Goal: Task Accomplishment & Management: Complete application form

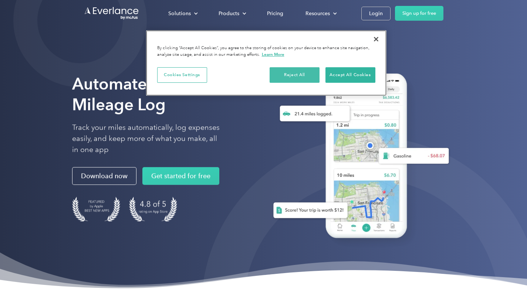
click at [302, 73] on button "Reject All" at bounding box center [294, 75] width 50 height 16
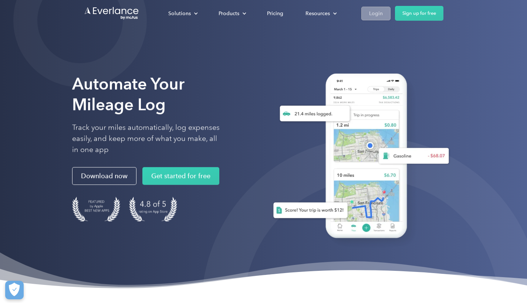
click at [376, 10] on div "Login" at bounding box center [376, 13] width 14 height 9
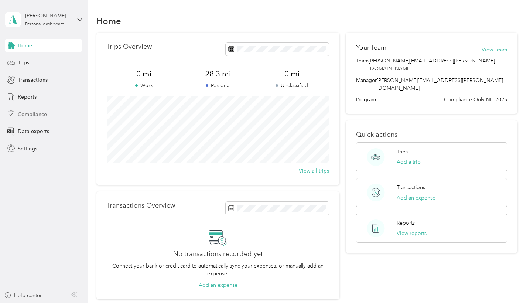
click at [29, 113] on span "Compliance" at bounding box center [32, 115] width 29 height 8
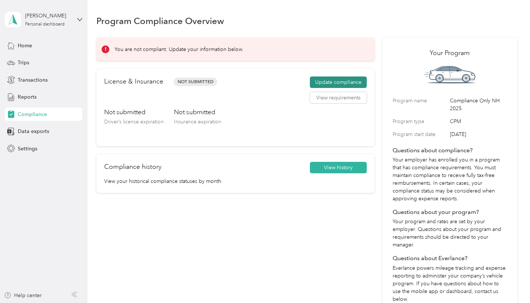
click at [337, 81] on button "Update compliance" at bounding box center [338, 83] width 57 height 12
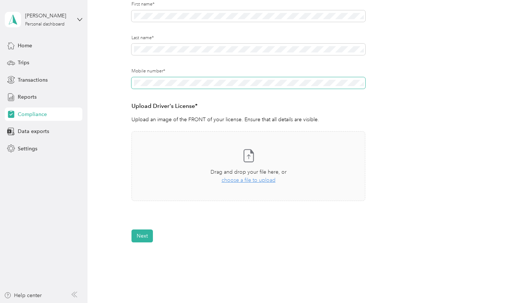
scroll to position [158, 0]
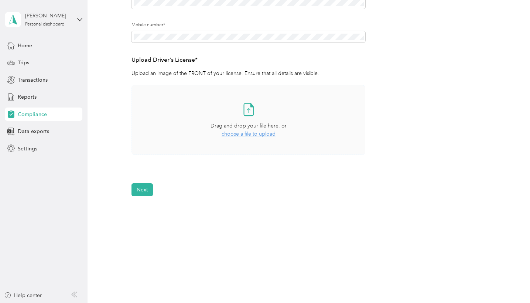
click at [249, 134] on span "choose a file to upload" at bounding box center [249, 134] width 54 height 6
click at [348, 176] on button "View" at bounding box center [345, 176] width 11 height 5
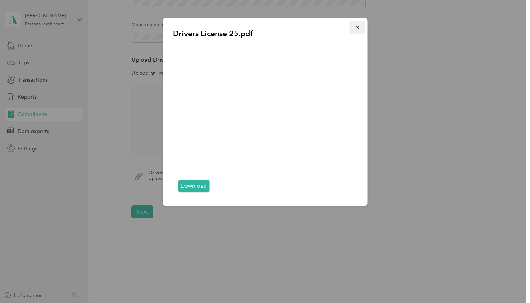
click at [356, 27] on icon "button" at bounding box center [357, 27] width 5 height 5
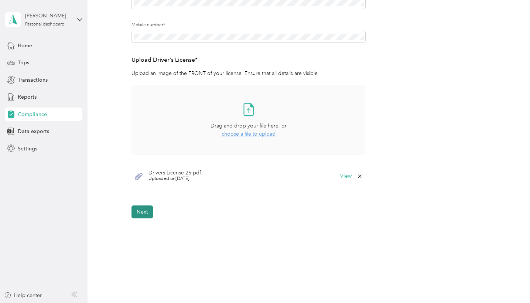
click at [144, 211] on button "Next" at bounding box center [142, 211] width 21 height 13
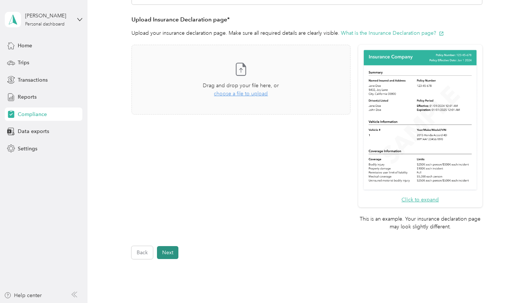
scroll to position [9, 0]
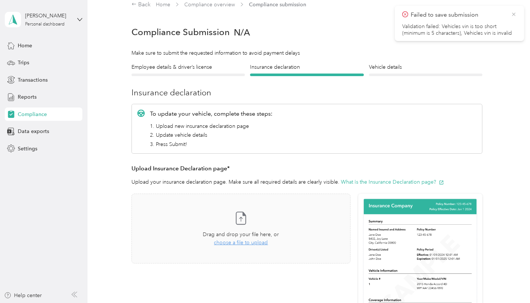
click at [515, 15] on icon at bounding box center [514, 14] width 6 height 7
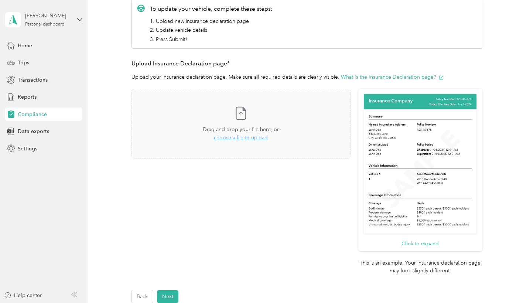
scroll to position [115, 0]
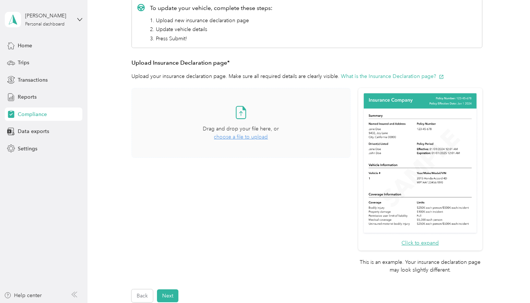
click at [260, 136] on span "choose a file to upload" at bounding box center [241, 137] width 54 height 6
click at [166, 290] on button "Next" at bounding box center [167, 295] width 21 height 13
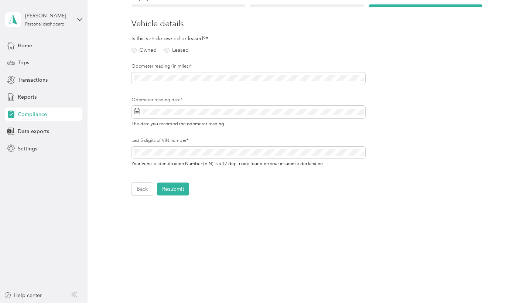
scroll to position [77, 0]
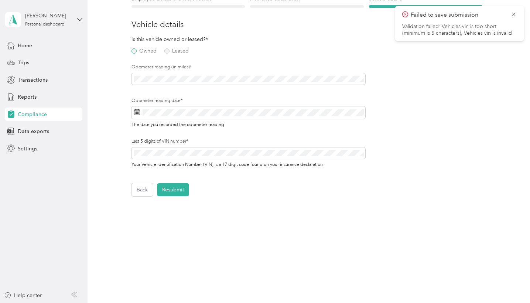
click at [136, 51] on label "Owned" at bounding box center [144, 50] width 25 height 5
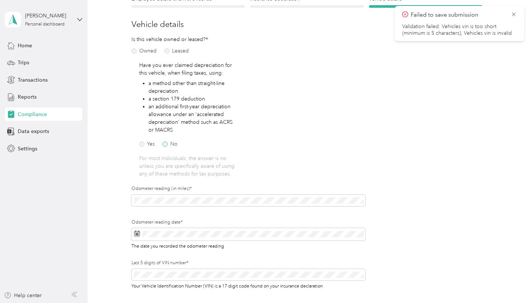
click at [166, 144] on label "No" at bounding box center [170, 144] width 15 height 5
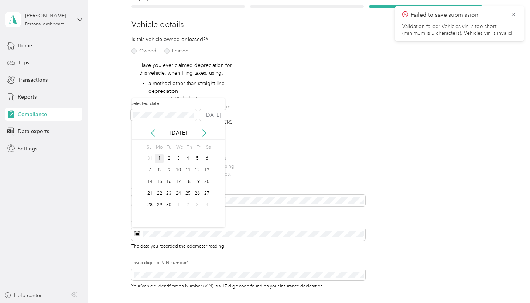
click at [151, 135] on icon at bounding box center [152, 132] width 7 height 7
click at [205, 206] on div "30" at bounding box center [207, 205] width 10 height 9
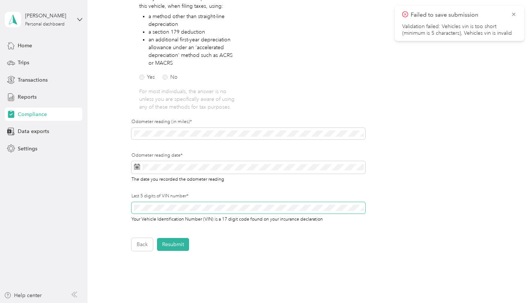
scroll to position [151, 0]
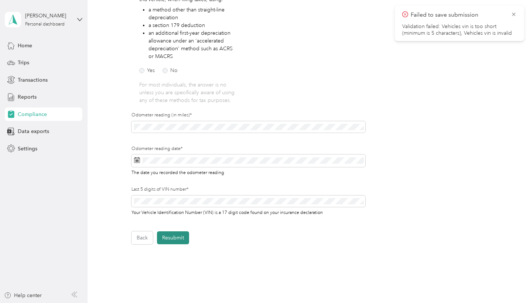
click at [181, 237] on button "Resubmit" at bounding box center [173, 237] width 32 height 13
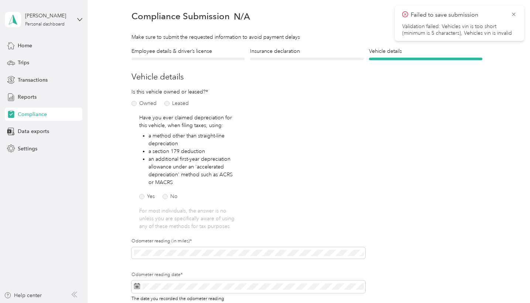
scroll to position [9, 0]
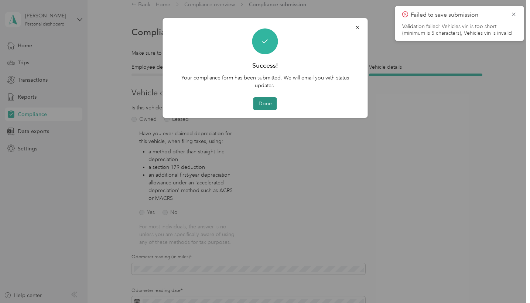
click at [267, 103] on button "Done" at bounding box center [266, 103] width 24 height 13
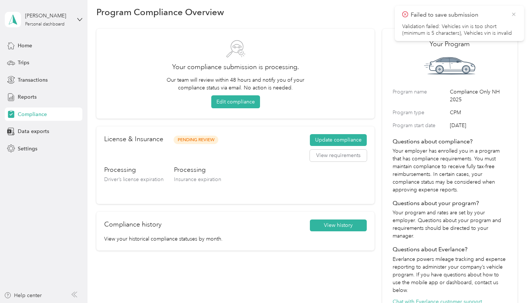
click at [513, 14] on icon at bounding box center [513, 14] width 3 height 3
